Goal: Transaction & Acquisition: Subscribe to service/newsletter

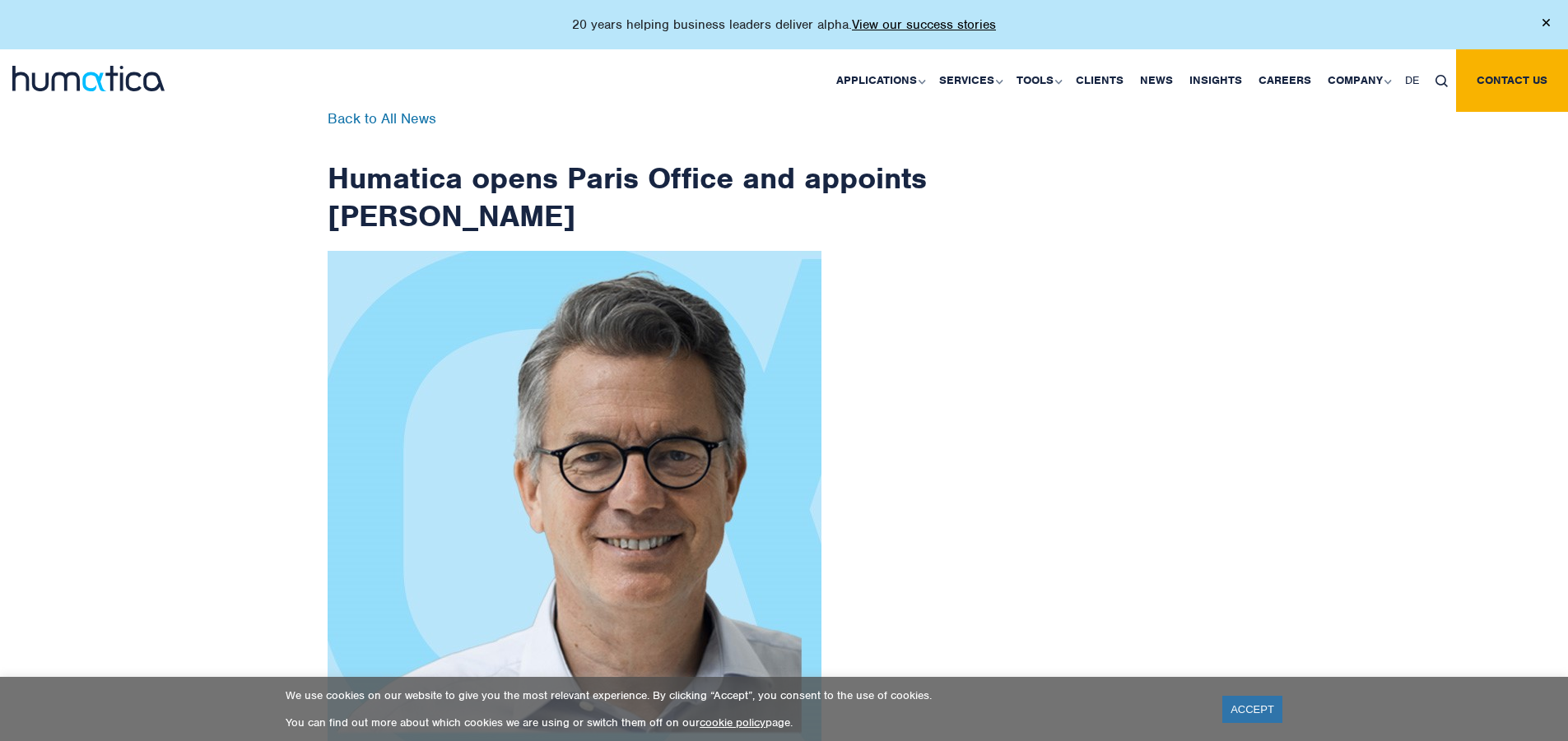
scroll to position [2624, 0]
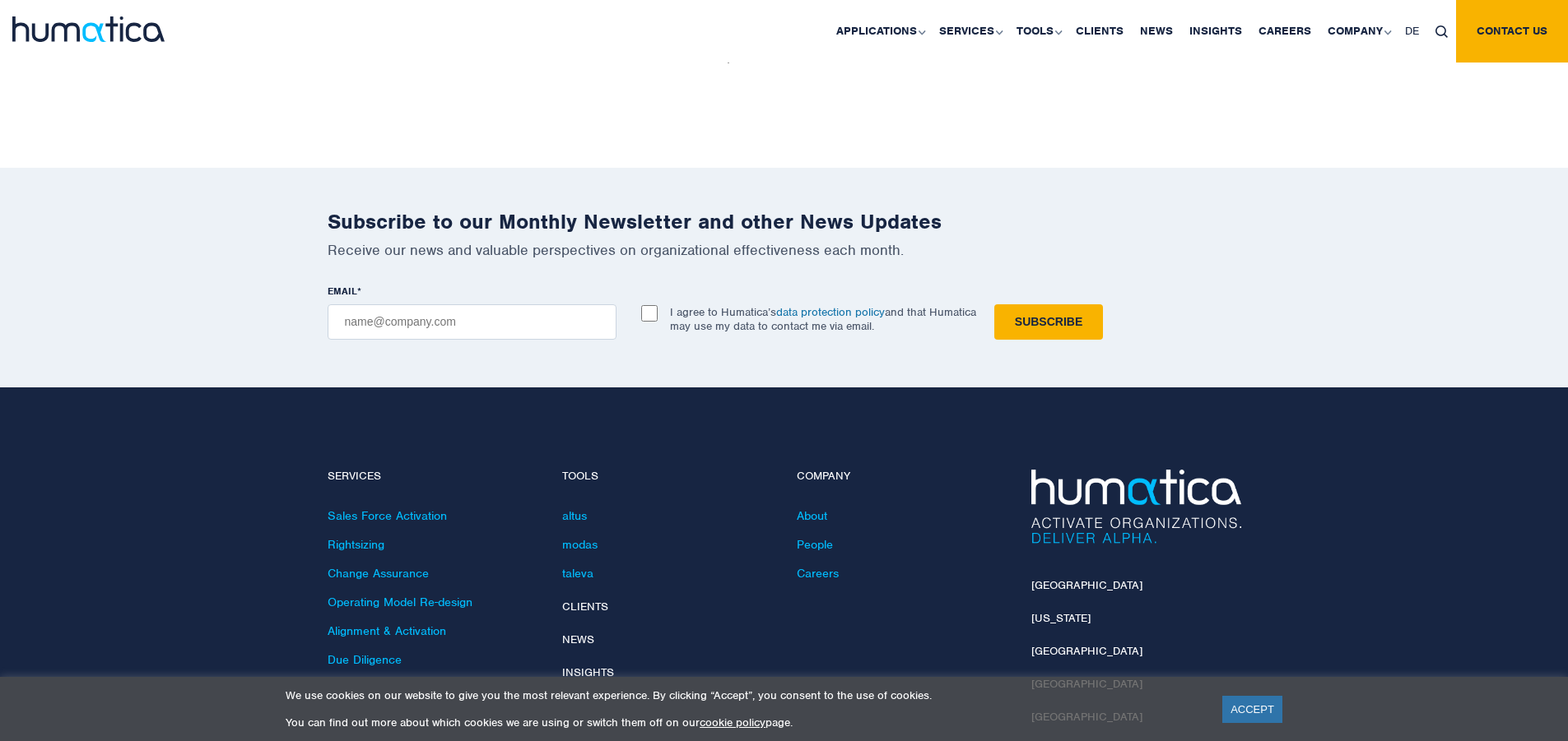
checkbox input "true"
type input "[EMAIL_ADDRESS][DOMAIN_NAME]"
click at [995, 304] on input "Subscribe" at bounding box center [1049, 322] width 109 height 35
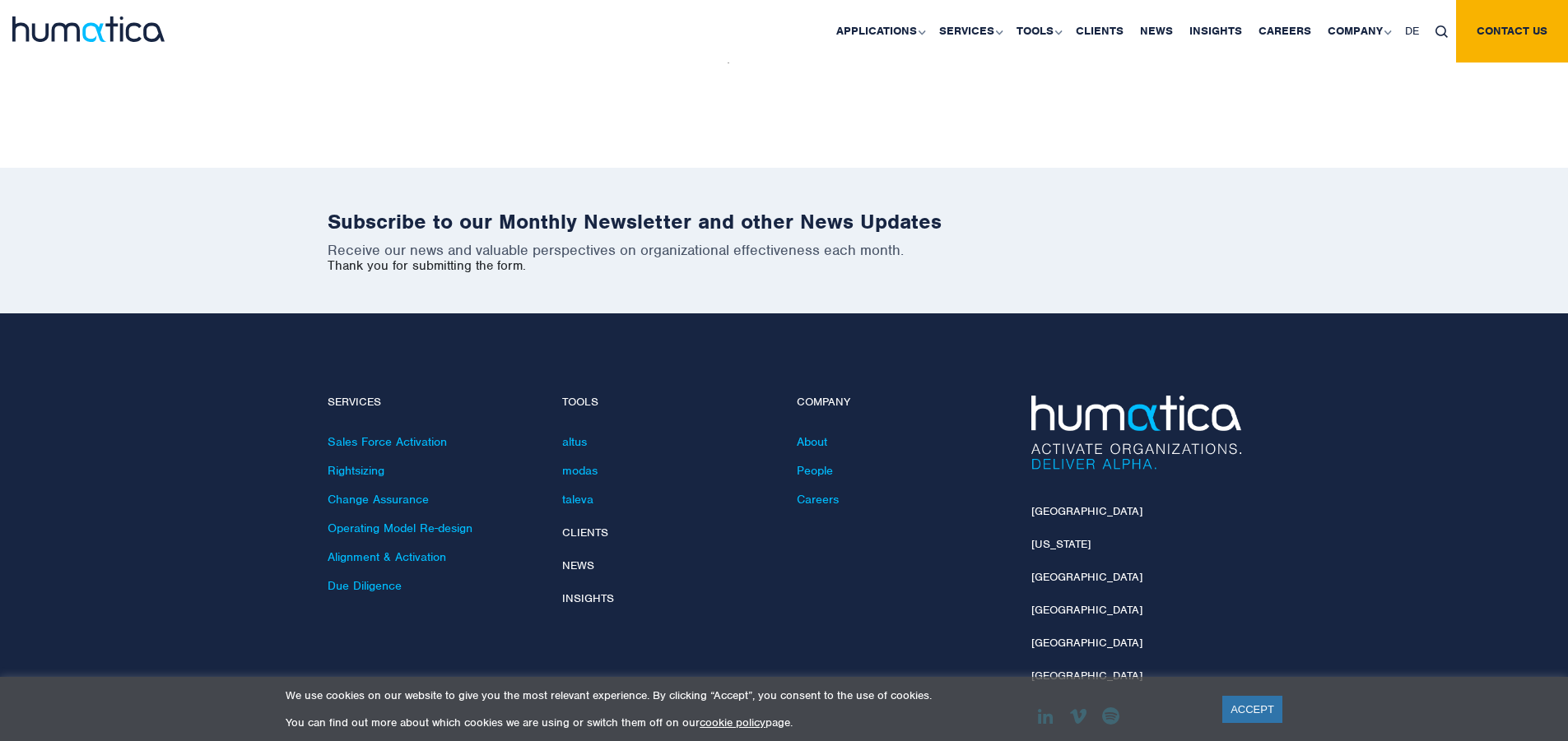
scroll to position [2551, 0]
